Goal: Information Seeking & Learning: Learn about a topic

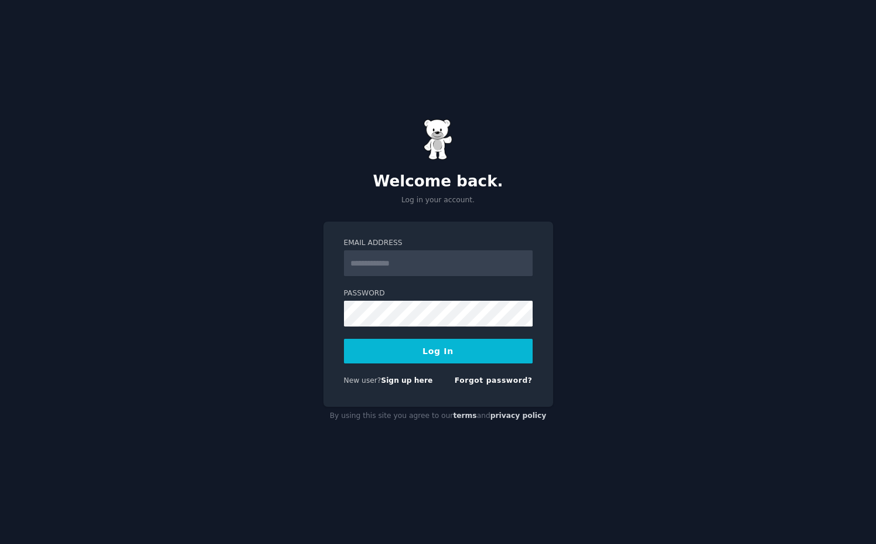
click at [450, 268] on input "Email Address" at bounding box center [438, 263] width 189 height 26
type input "**********"
click at [344, 339] on button "Log In" at bounding box center [438, 351] width 189 height 25
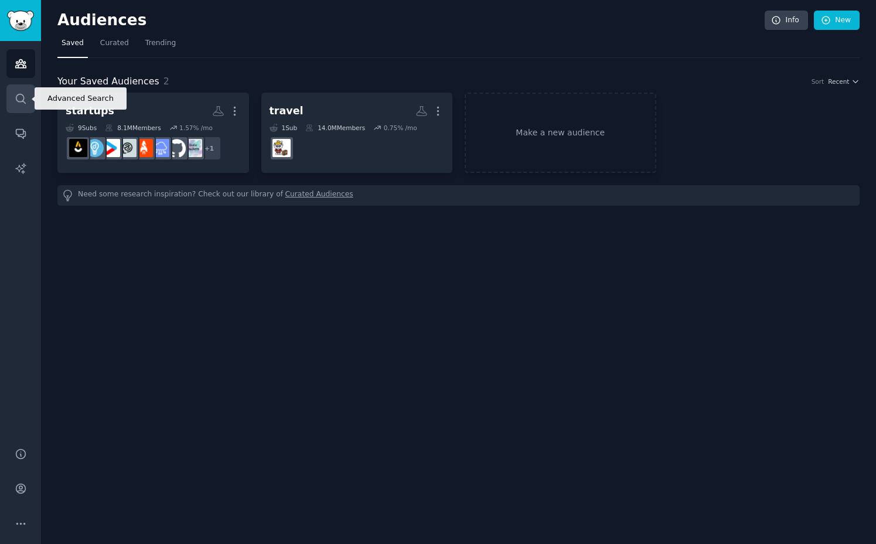
click at [11, 102] on link "Search" at bounding box center [20, 98] width 29 height 29
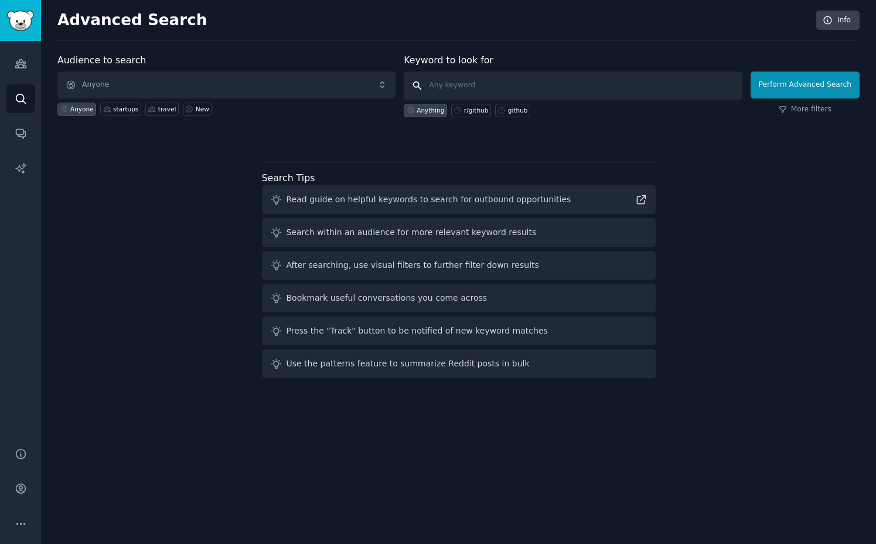
click at [442, 90] on input "text" at bounding box center [573, 86] width 338 height 28
type input "Google Drive"
click at [389, 81] on span "Anyone" at bounding box center [226, 85] width 338 height 27
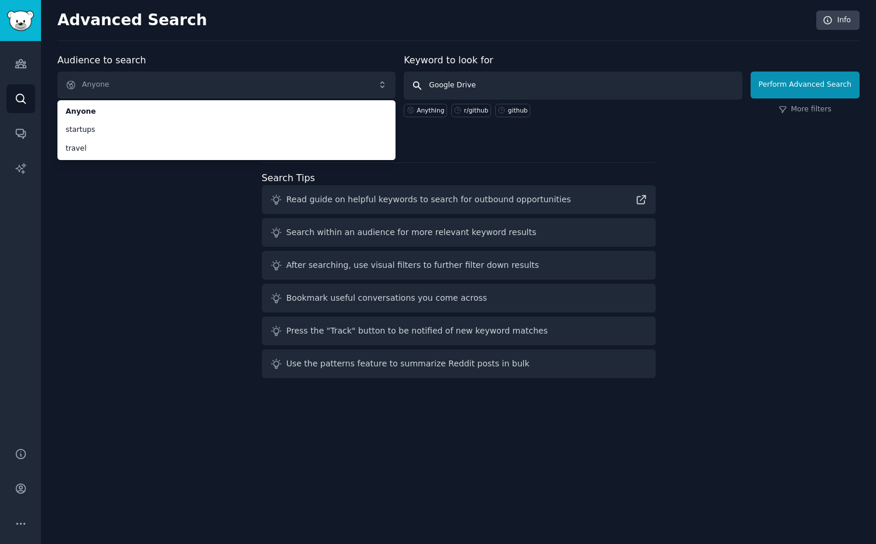
click at [556, 79] on input "Google Drive" at bounding box center [573, 86] width 338 height 28
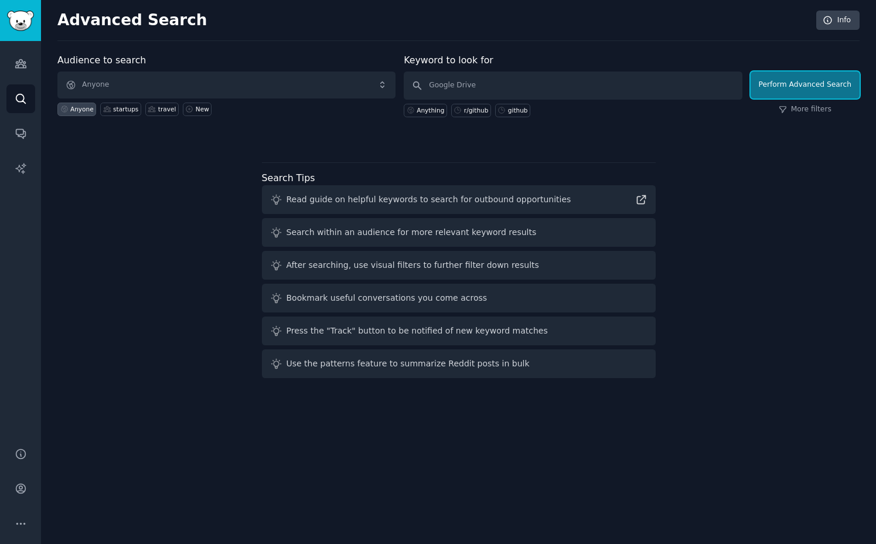
click at [835, 86] on button "Perform Advanced Search" at bounding box center [805, 85] width 109 height 27
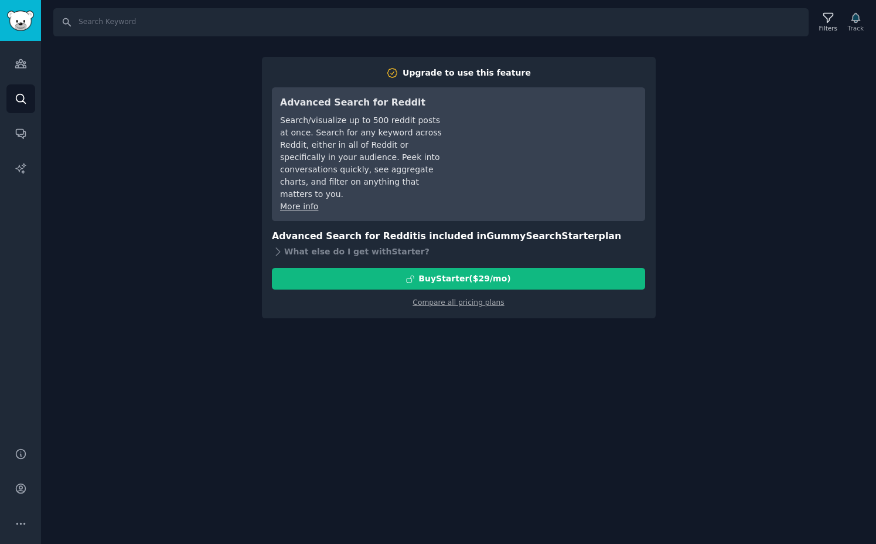
click at [704, 213] on div "Search Filters Track Upgrade to use this feature Advanced Search for Reddit Sea…" at bounding box center [458, 272] width 835 height 544
click at [510, 318] on div "Search Filters Track Upgrade to use this feature Advanced Search for Reddit Sea…" at bounding box center [458, 272] width 835 height 544
click at [205, 182] on div "Search Filters Track Upgrade to use this feature Advanced Search for Reddit Sea…" at bounding box center [458, 272] width 835 height 544
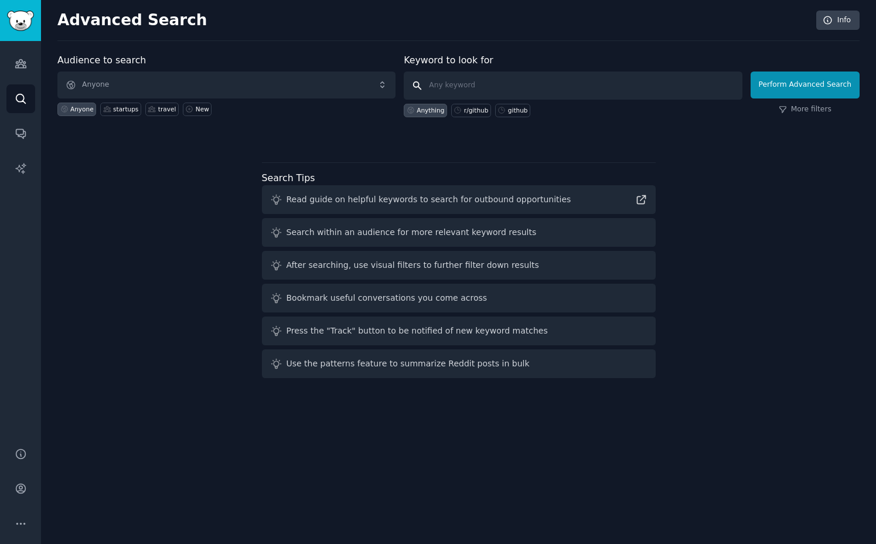
click at [624, 89] on input "text" at bounding box center [573, 86] width 338 height 28
type input "Google drive"
click button "Perform Advanced Search" at bounding box center [805, 85] width 109 height 27
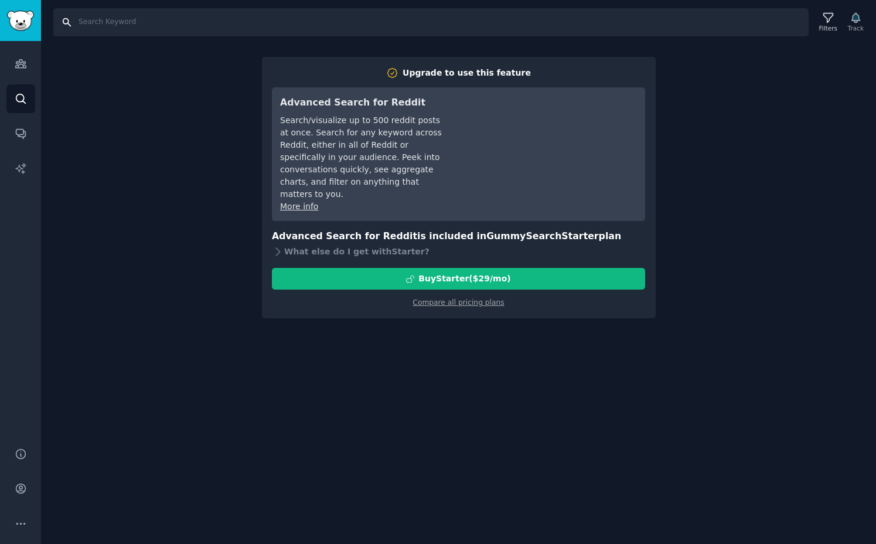
click at [136, 23] on input "Search" at bounding box center [431, 22] width 756 height 28
click at [451, 298] on link "Compare all pricing plans" at bounding box center [458, 302] width 91 height 8
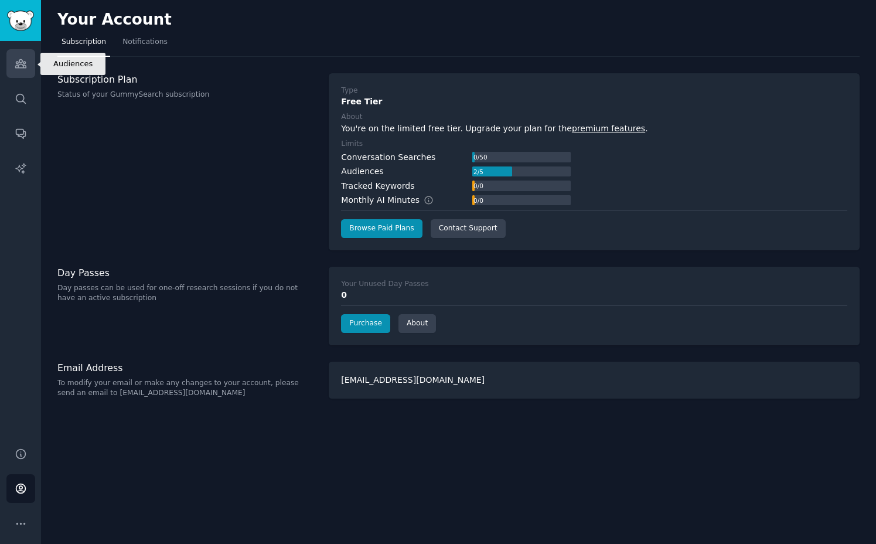
click at [24, 62] on icon "Sidebar" at bounding box center [21, 63] width 12 height 12
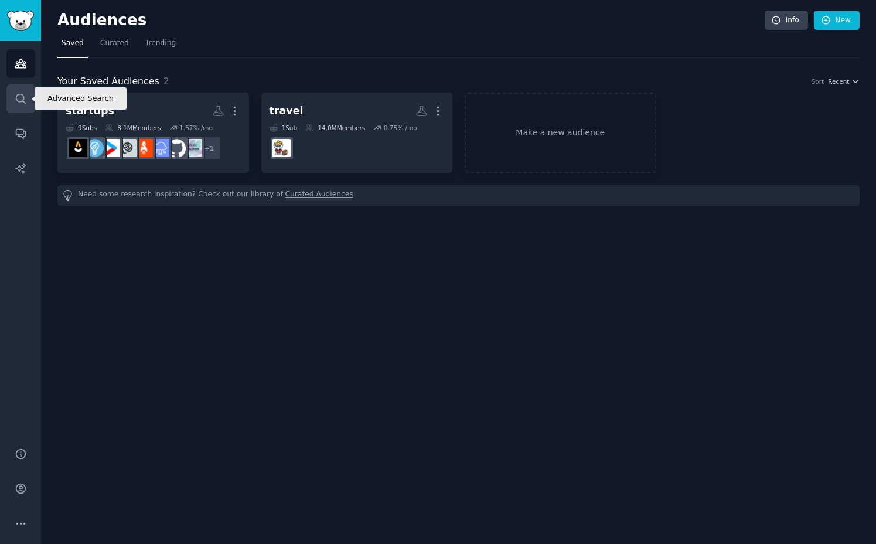
click at [23, 93] on icon "Sidebar" at bounding box center [21, 99] width 12 height 12
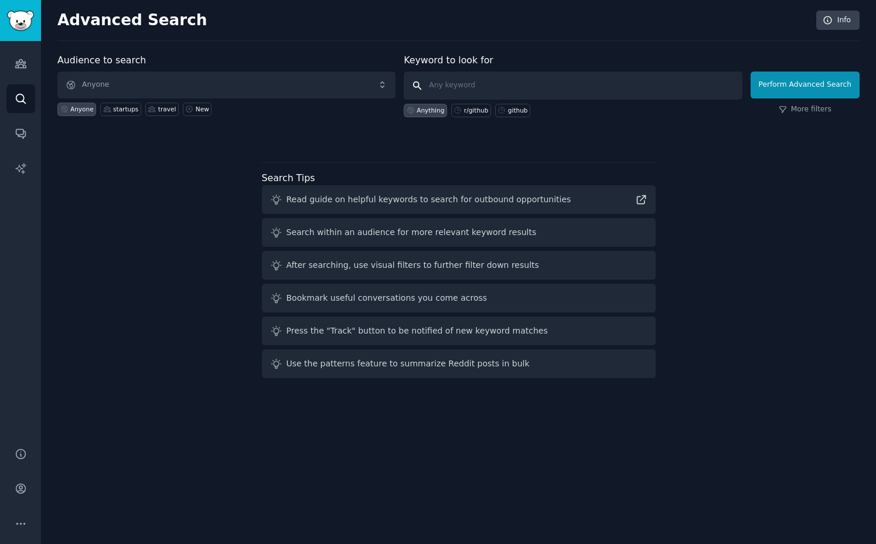
click at [491, 86] on input "text" at bounding box center [573, 86] width 338 height 28
click at [479, 113] on div "r/github" at bounding box center [476, 110] width 25 height 8
click at [478, 90] on input "r/github" at bounding box center [573, 86] width 338 height 28
click at [457, 87] on input "r/github" at bounding box center [573, 86] width 338 height 28
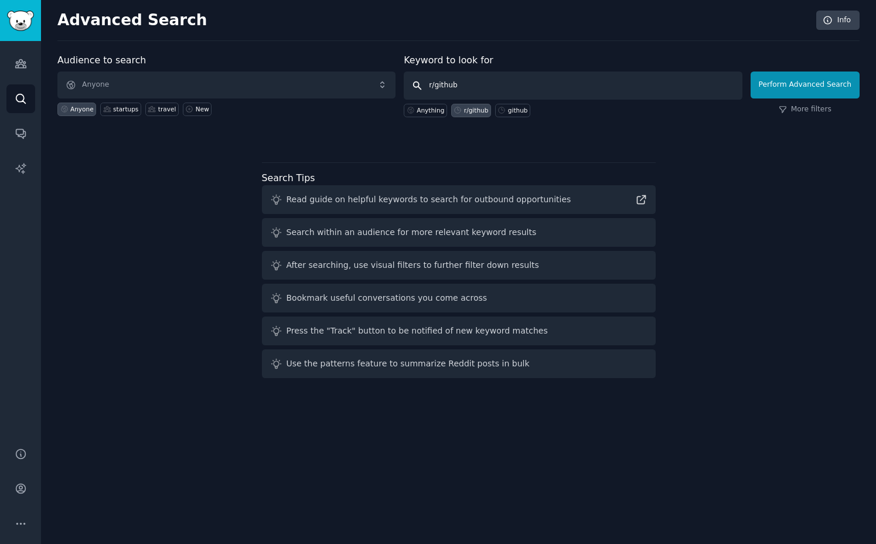
click at [457, 87] on input "r/github" at bounding box center [573, 86] width 338 height 28
click at [478, 96] on input "r/github" at bounding box center [573, 86] width 338 height 28
type input "r"
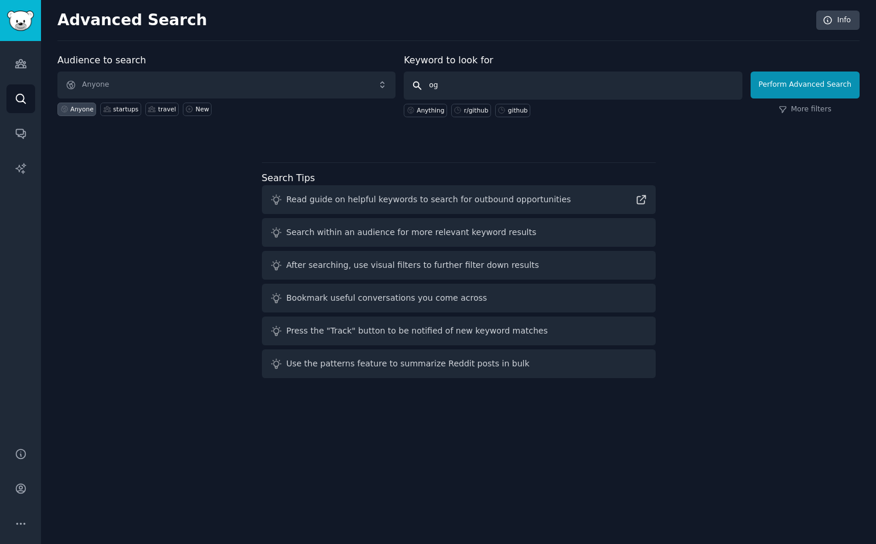
type input "o"
type input "google drive"
click button "Perform Advanced Search" at bounding box center [805, 85] width 109 height 27
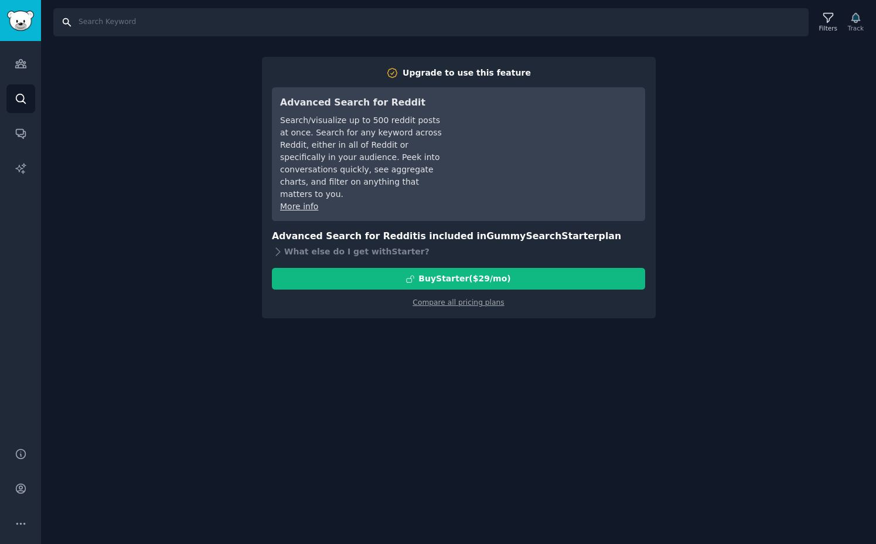
click at [132, 35] on input "Search" at bounding box center [431, 22] width 756 height 28
type input "google drive"
click at [25, 62] on icon "Sidebar" at bounding box center [20, 64] width 11 height 8
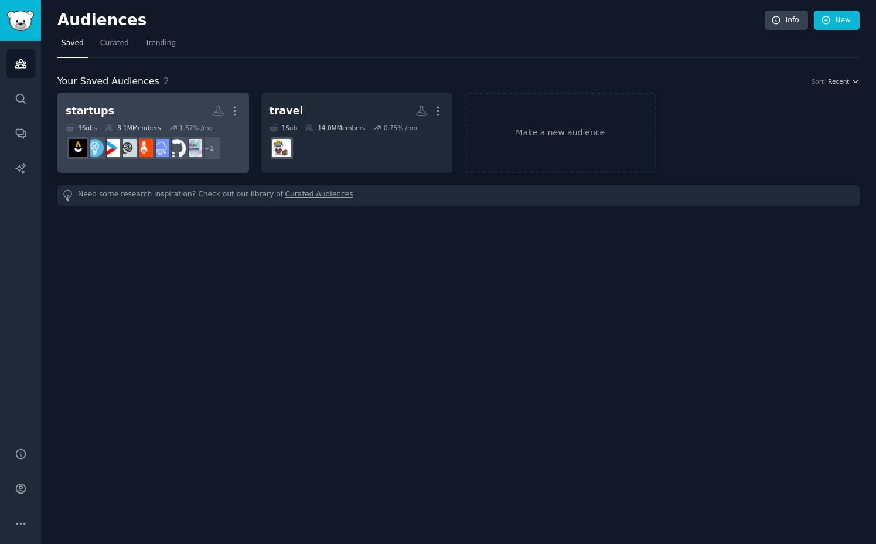
click at [198, 111] on h2 "startups Custom Audience More" at bounding box center [153, 111] width 175 height 21
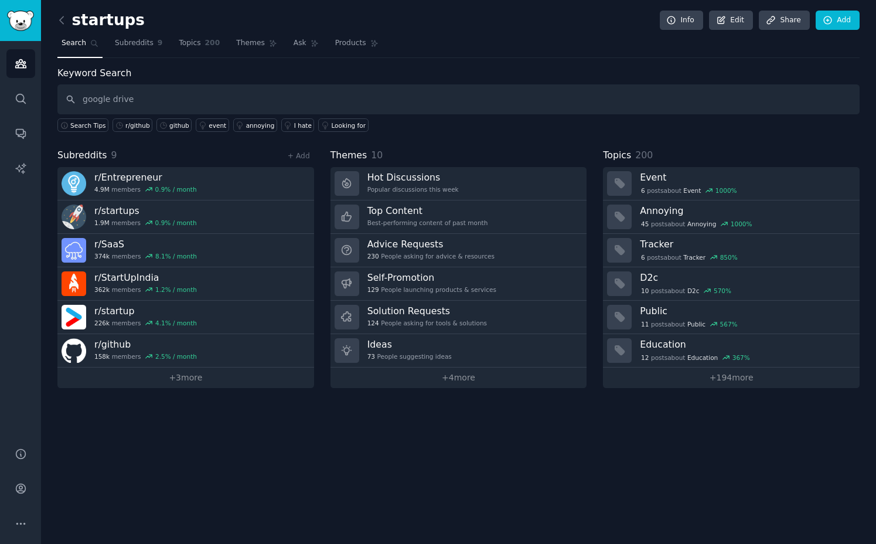
type input "google drive"
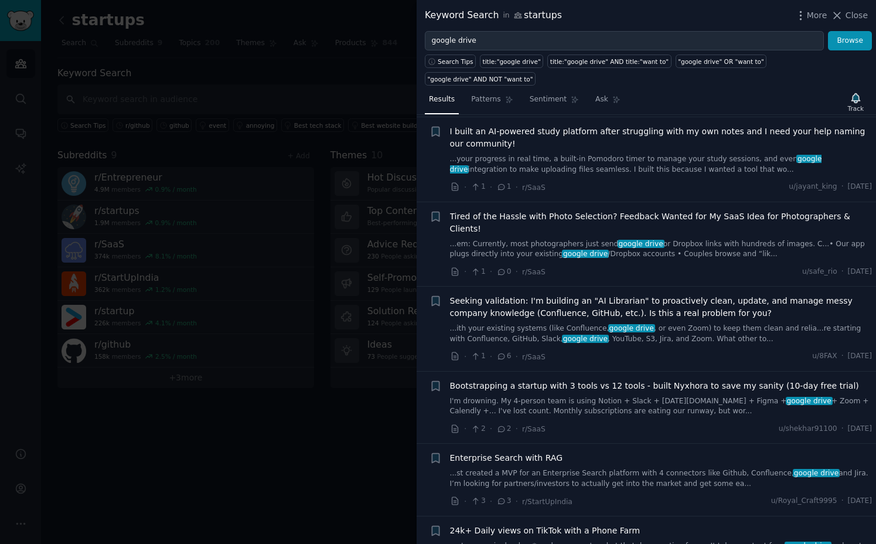
scroll to position [236, 0]
